Goal: Task Accomplishment & Management: Manage account settings

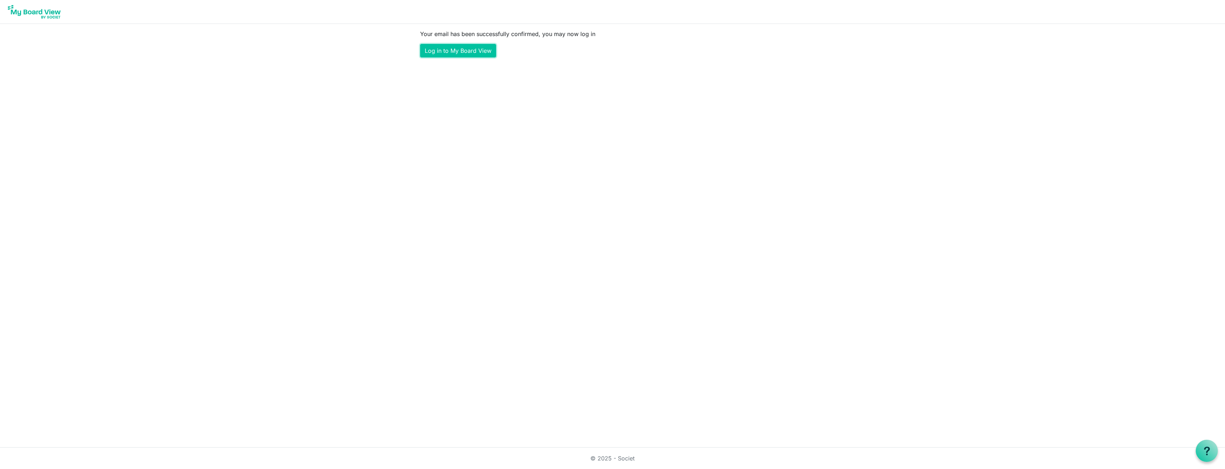
drag, startPoint x: 453, startPoint y: 52, endPoint x: 419, endPoint y: 83, distance: 46.0
click at [453, 52] on link "Log in to My Board View" at bounding box center [458, 51] width 76 height 14
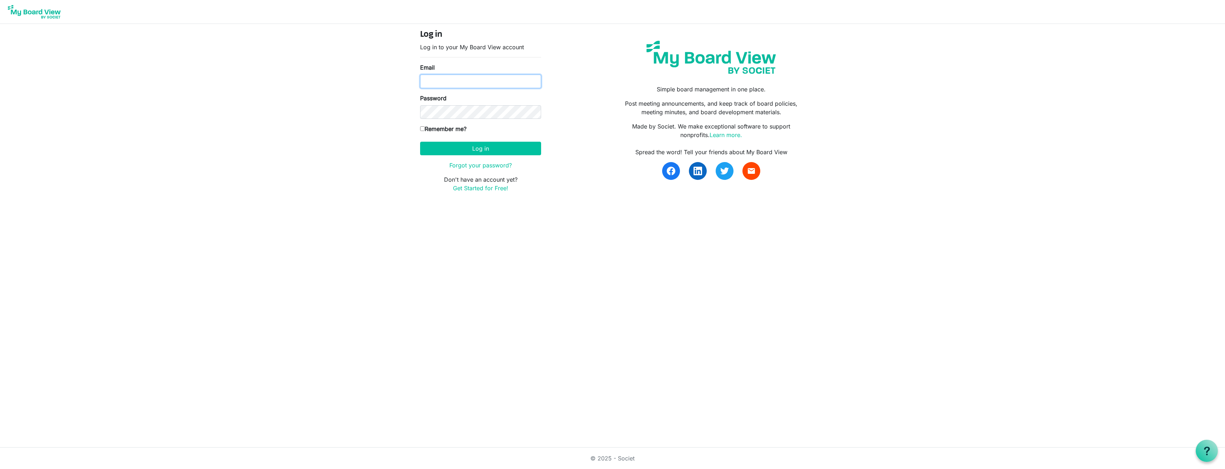
click at [438, 80] on input "Email" at bounding box center [480, 82] width 121 height 14
type input "[EMAIL_ADDRESS][DOMAIN_NAME]"
click at [420, 142] on button "Log in" at bounding box center [480, 149] width 121 height 14
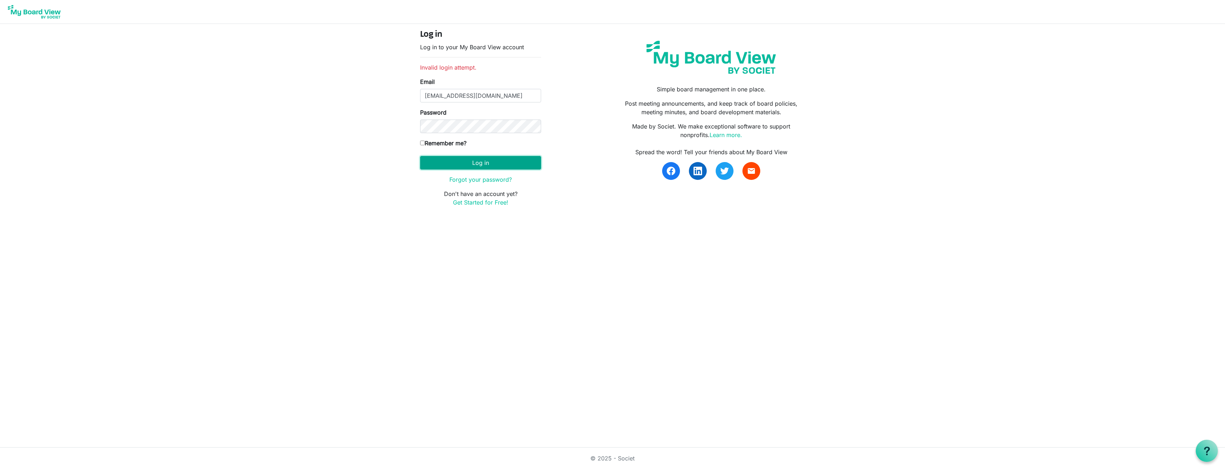
click at [495, 163] on button "Log in" at bounding box center [480, 163] width 121 height 14
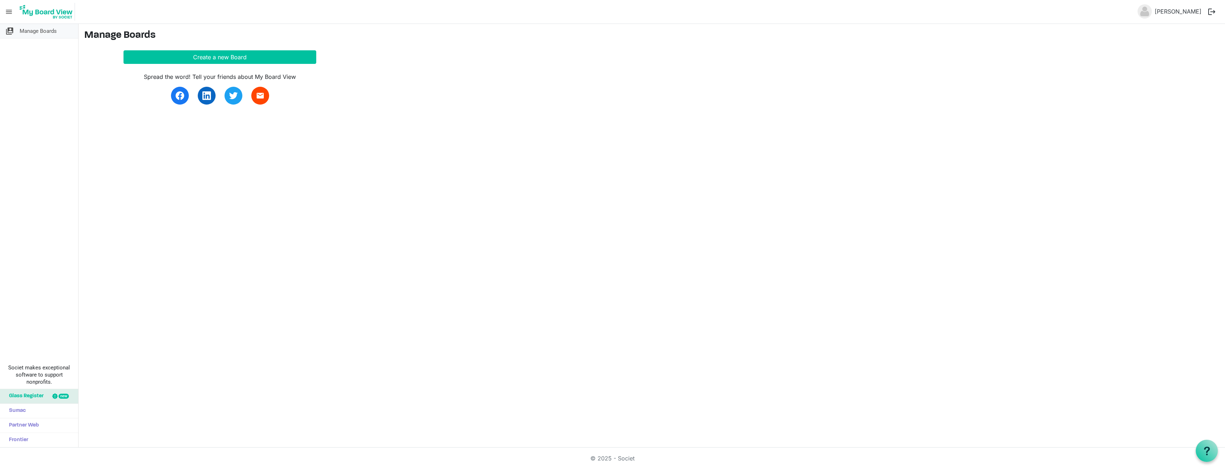
click at [24, 30] on span "Manage Boards" at bounding box center [38, 31] width 37 height 14
click at [10, 15] on span "menu" at bounding box center [9, 12] width 14 height 14
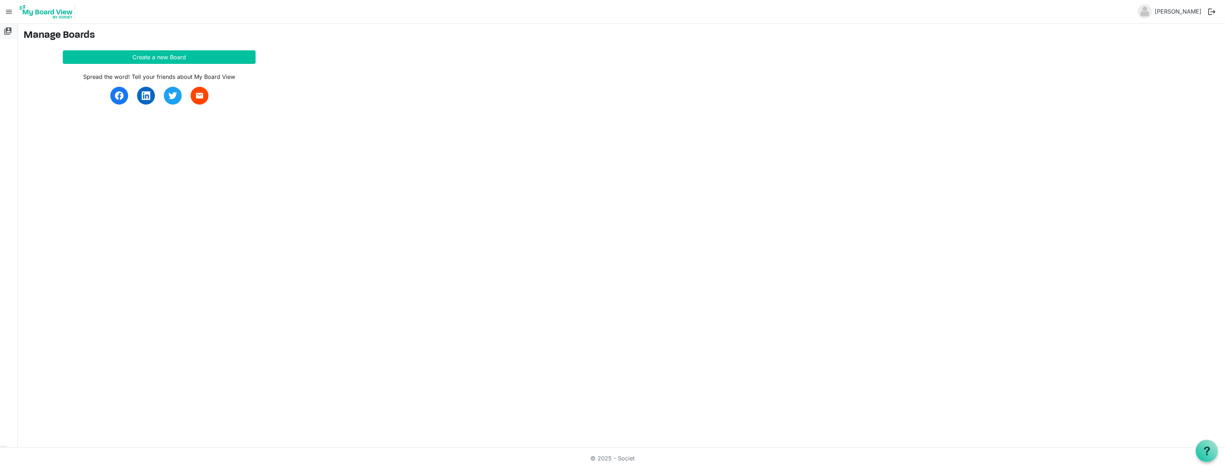
click at [9, 30] on span "switch_account" at bounding box center [8, 31] width 9 height 14
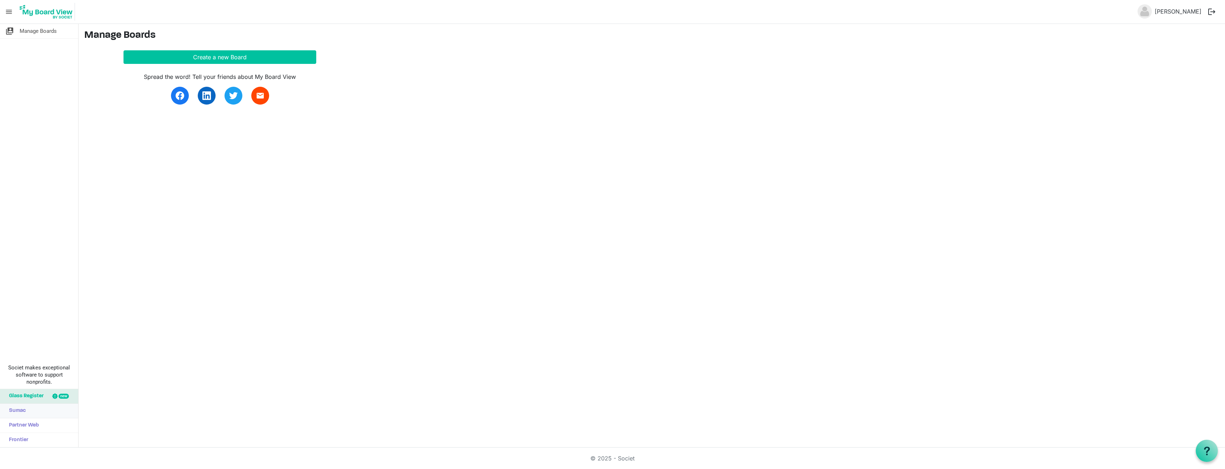
click at [20, 408] on span "Sumac" at bounding box center [15, 411] width 20 height 14
